Goal: Task Accomplishment & Management: Complete application form

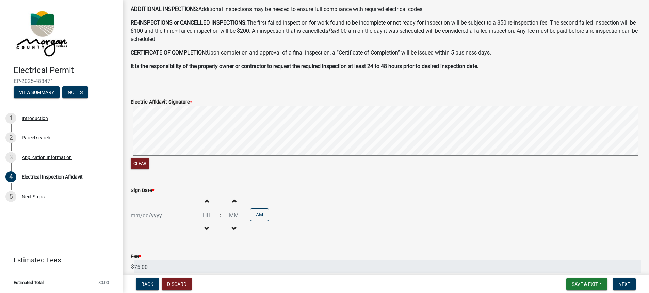
scroll to position [228, 0]
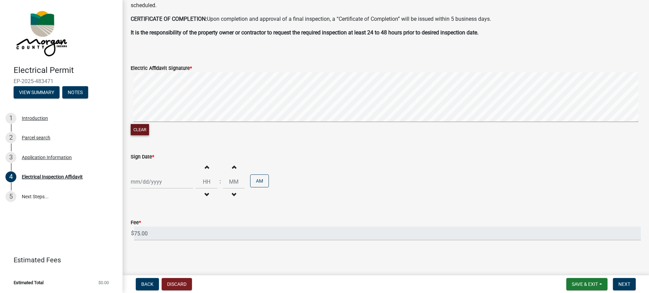
click at [143, 126] on button "Clear" at bounding box center [140, 129] width 18 height 11
click at [142, 128] on button "Clear" at bounding box center [140, 129] width 18 height 11
click at [137, 128] on button "Clear" at bounding box center [140, 129] width 18 height 11
click at [146, 129] on button "Clear" at bounding box center [140, 129] width 18 height 11
click at [143, 129] on button "Clear" at bounding box center [140, 129] width 18 height 11
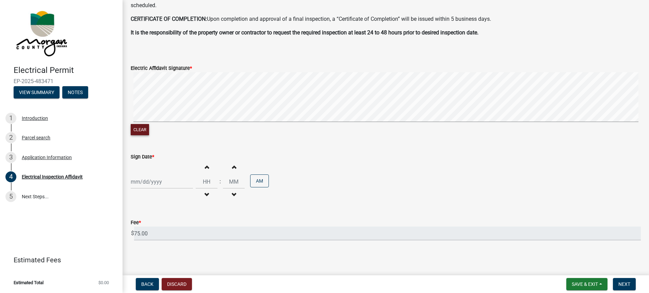
click at [140, 127] on button "Clear" at bounding box center [140, 129] width 18 height 11
click at [147, 128] on button "Clear" at bounding box center [140, 129] width 18 height 11
click at [148, 184] on div at bounding box center [162, 182] width 62 height 14
select select "9"
select select "2025"
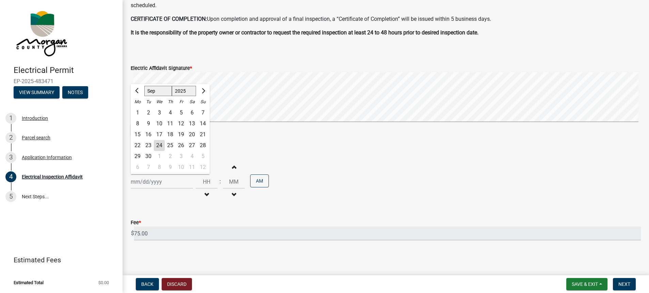
click at [159, 143] on div "24" at bounding box center [159, 145] width 11 height 11
type input "[DATE]"
click at [207, 181] on input "Hours" at bounding box center [207, 182] width 22 height 14
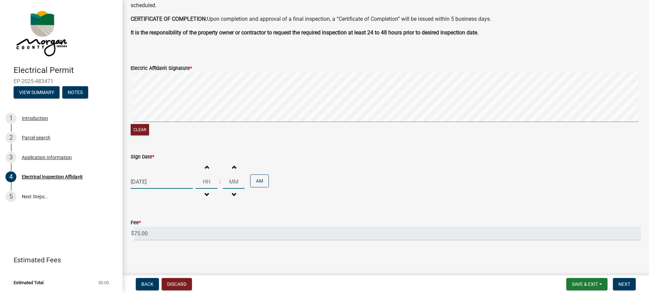
click at [205, 166] on span "button" at bounding box center [206, 166] width 3 height 5
type input "01"
type input "00"
click at [205, 166] on span "button" at bounding box center [206, 166] width 3 height 5
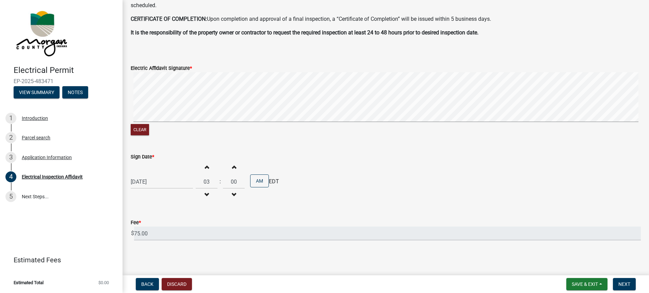
click at [205, 166] on span "button" at bounding box center [206, 166] width 3 height 5
click at [205, 165] on span "button" at bounding box center [206, 166] width 3 height 5
type input "05"
click at [232, 165] on span "button" at bounding box center [233, 166] width 3 height 5
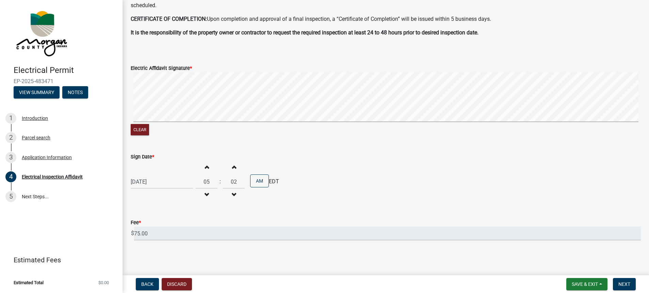
click at [232, 165] on span "button" at bounding box center [233, 166] width 3 height 5
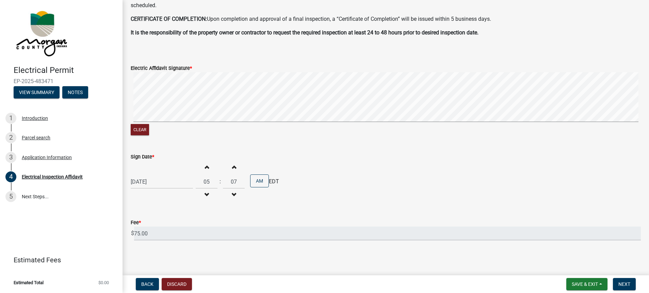
click at [232, 165] on span "button" at bounding box center [233, 166] width 3 height 5
click at [232, 164] on span "button" at bounding box center [233, 166] width 3 height 5
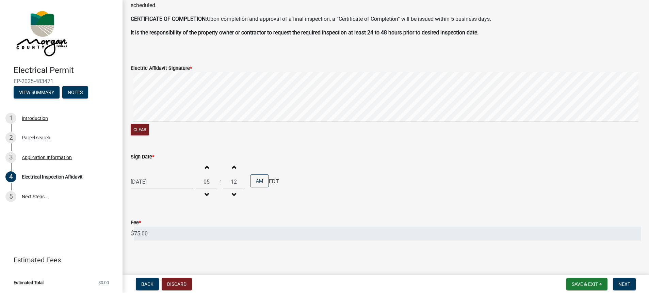
click at [232, 164] on span "button" at bounding box center [233, 166] width 3 height 5
click at [232, 165] on span "button" at bounding box center [233, 166] width 3 height 5
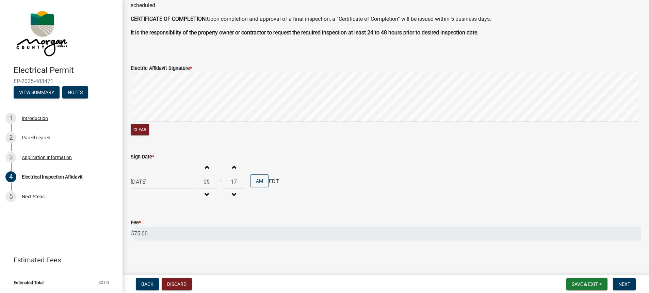
click at [232, 165] on span "button" at bounding box center [233, 166] width 3 height 5
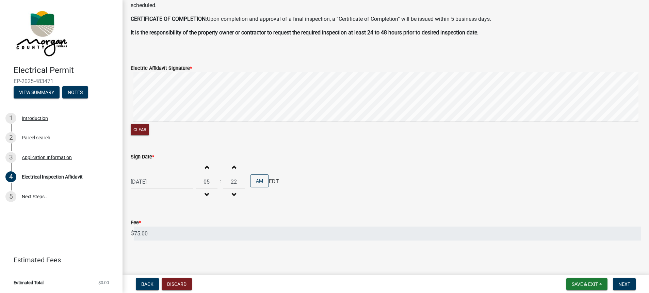
click at [232, 165] on span "button" at bounding box center [233, 166] width 3 height 5
click at [232, 164] on span "button" at bounding box center [233, 166] width 3 height 5
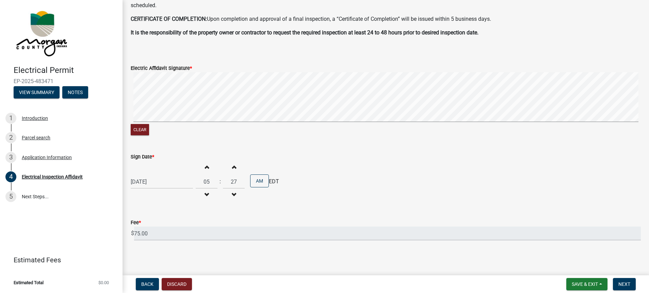
click at [232, 164] on span "button" at bounding box center [233, 166] width 3 height 5
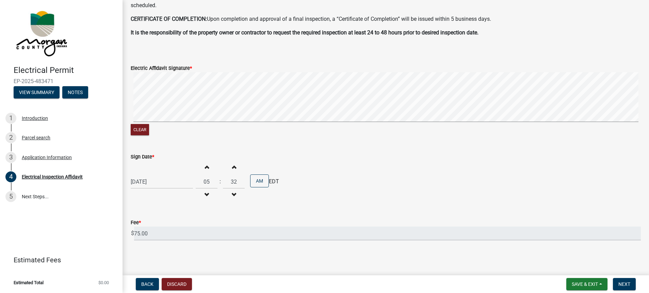
click at [232, 164] on span "button" at bounding box center [233, 166] width 3 height 5
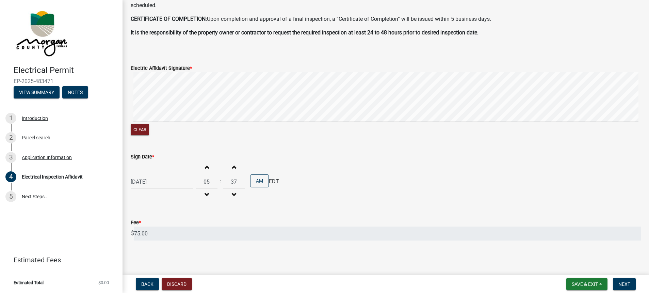
click at [232, 164] on span "button" at bounding box center [233, 166] width 3 height 5
type input "41"
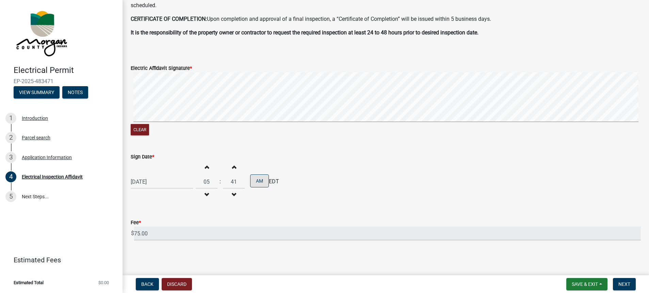
click at [259, 180] on button "AM" at bounding box center [259, 180] width 19 height 13
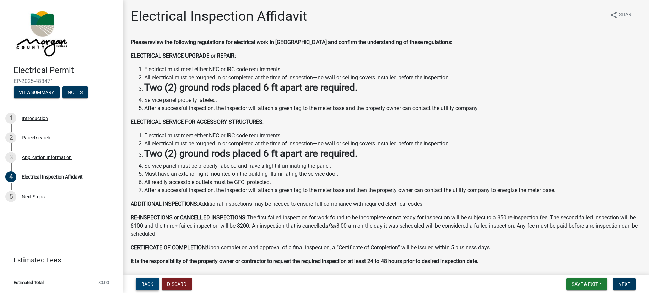
click at [147, 283] on span "Back" at bounding box center [147, 283] width 12 height 5
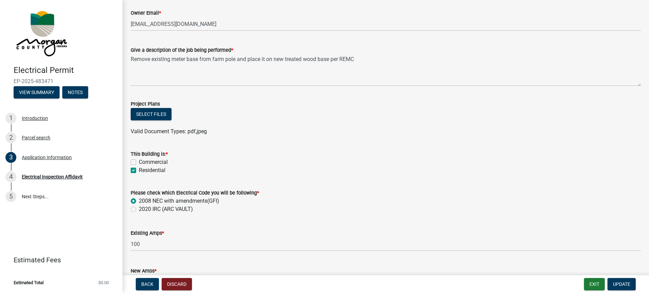
scroll to position [222, 0]
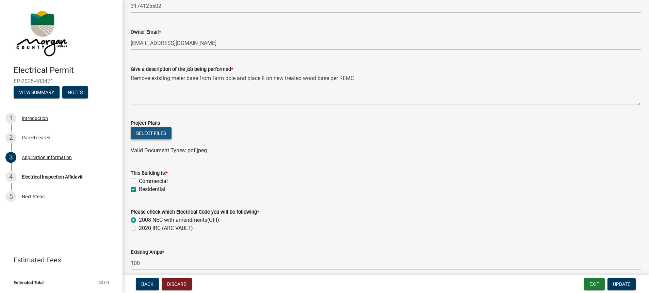
click at [161, 132] on button "Select files" at bounding box center [151, 133] width 41 height 12
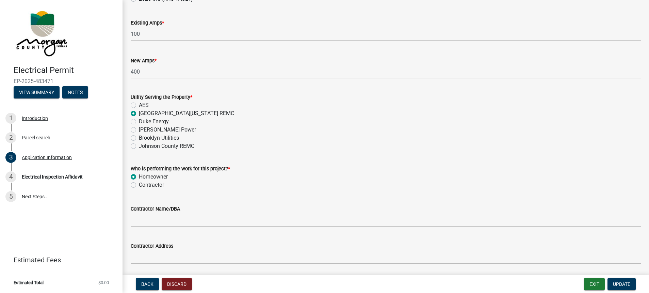
scroll to position [477, 0]
click at [621, 285] on span "Update" at bounding box center [621, 283] width 17 height 5
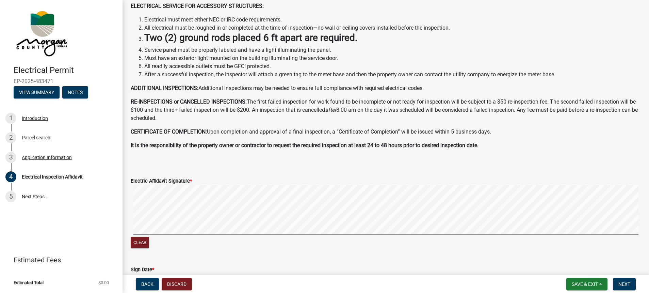
scroll to position [228, 0]
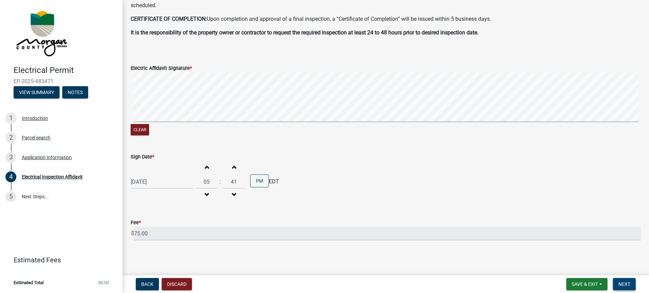
click at [627, 284] on span "Next" at bounding box center [624, 283] width 12 height 5
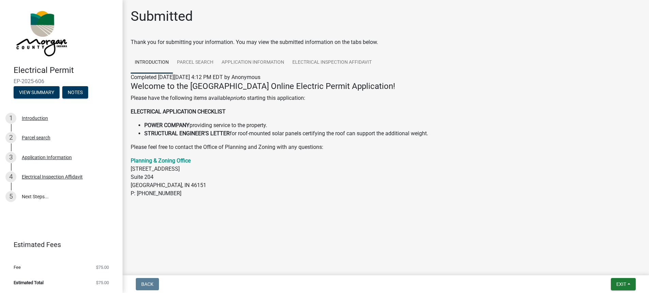
click at [274, 127] on li "POWER COMPANY providing service to the property." at bounding box center [392, 125] width 496 height 8
click at [262, 124] on li "POWER COMPANY providing service to the property." at bounding box center [392, 125] width 496 height 8
click at [237, 60] on link "Application Information" at bounding box center [252, 63] width 71 height 22
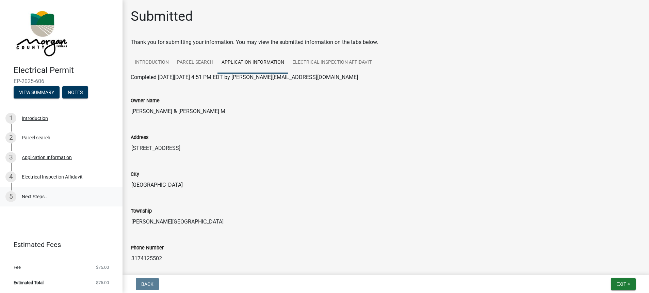
click at [24, 196] on link "5 Next Steps..." at bounding box center [61, 196] width 122 height 20
click at [36, 176] on div "Electrical Inspection Affidavit" at bounding box center [52, 176] width 61 height 5
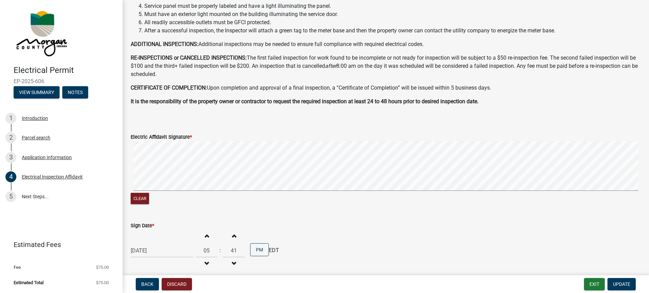
scroll to position [228, 0]
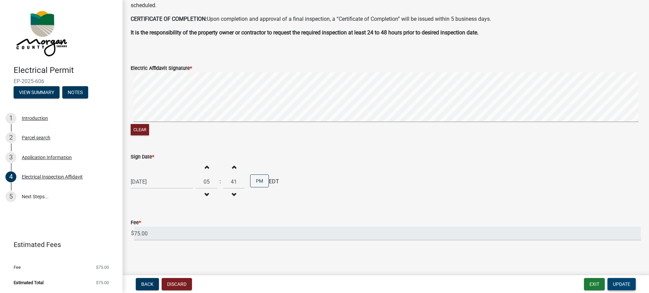
click at [624, 284] on span "Update" at bounding box center [621, 283] width 17 height 5
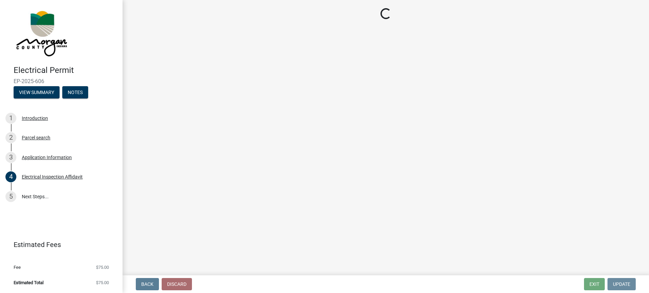
scroll to position [0, 0]
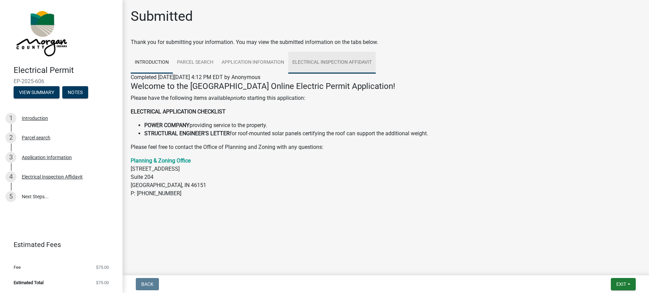
click at [328, 61] on link "Electrical Inspection Affidavit" at bounding box center [331, 63] width 87 height 22
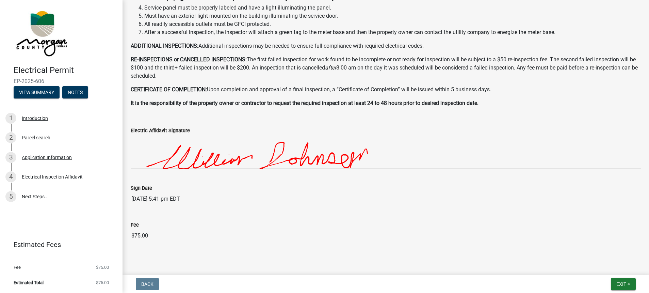
scroll to position [211, 0]
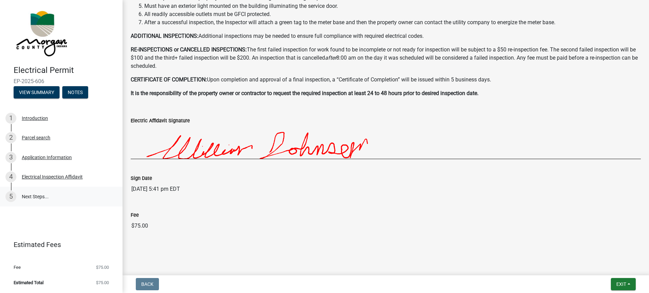
click at [31, 195] on link "5 Next Steps..." at bounding box center [61, 196] width 122 height 20
click at [620, 283] on span "Exit" at bounding box center [621, 283] width 10 height 5
click at [594, 249] on button "Save" at bounding box center [609, 250] width 54 height 16
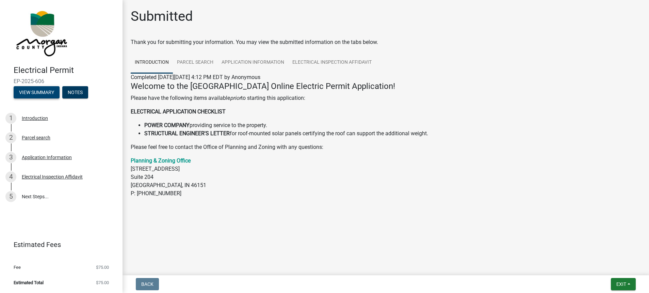
click at [30, 94] on button "View Summary" at bounding box center [37, 92] width 46 height 12
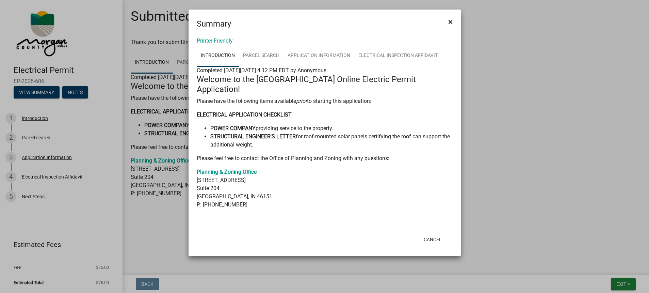
click at [448, 20] on span "×" at bounding box center [450, 22] width 4 height 10
